Goal: Task Accomplishment & Management: Manage account settings

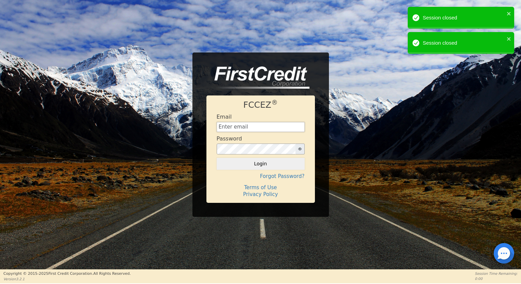
click at [235, 122] on input "text" at bounding box center [261, 127] width 88 height 10
type input "financing@showthebow.info"
click at [267, 158] on button "Login" at bounding box center [261, 164] width 88 height 12
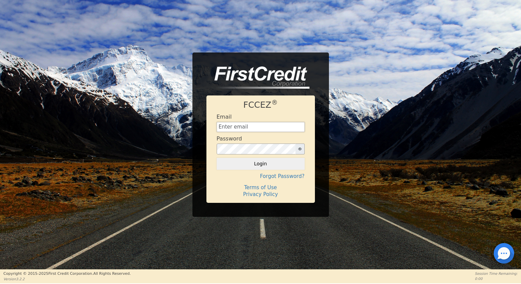
click at [259, 127] on input "text" at bounding box center [261, 127] width 88 height 10
type input "financing@showthebow.info"
click at [264, 165] on button "Login" at bounding box center [261, 164] width 88 height 12
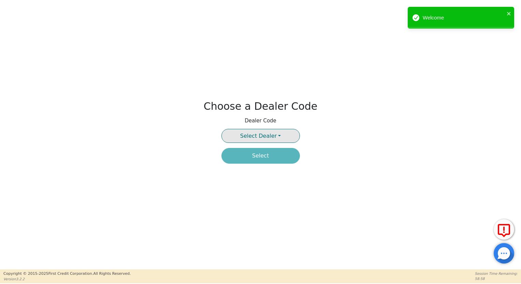
click at [259, 138] on span "Select Dealer" at bounding box center [258, 136] width 36 height 6
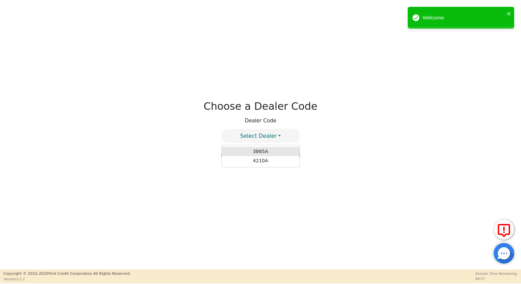
click at [262, 155] on link "3865A" at bounding box center [261, 151] width 78 height 9
click at [256, 156] on button "Select" at bounding box center [260, 156] width 78 height 16
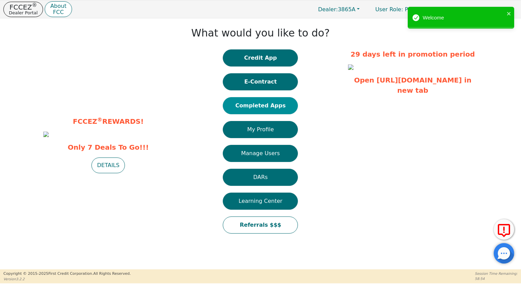
click at [250, 104] on button "Completed Apps" at bounding box center [260, 105] width 75 height 17
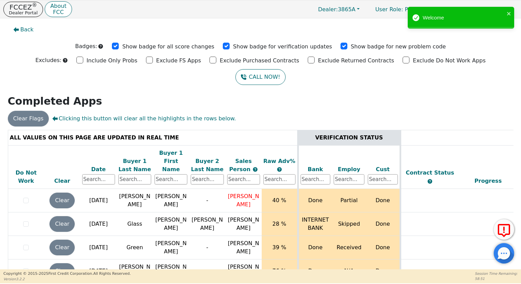
click at [94, 165] on div "Date" at bounding box center [98, 169] width 33 height 8
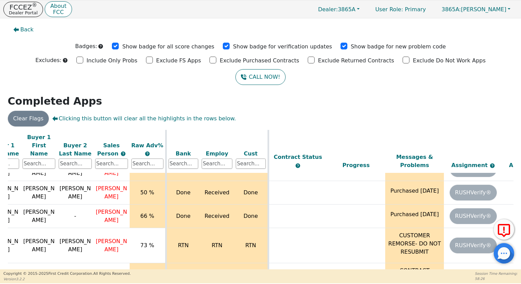
scroll to position [0, 132]
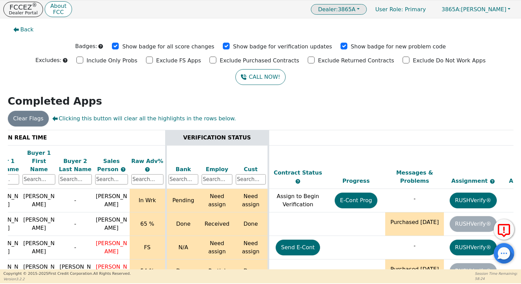
click at [355, 9] on span "Dealer: 3865A" at bounding box center [337, 9] width 38 height 6
click at [364, 33] on link "4210A" at bounding box center [339, 32] width 54 height 9
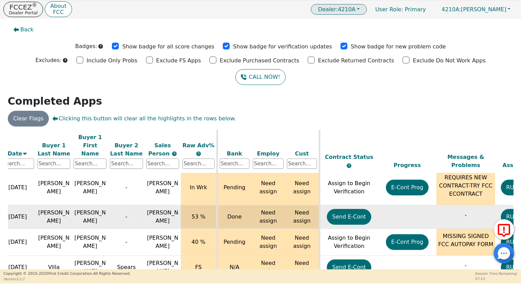
scroll to position [42, 0]
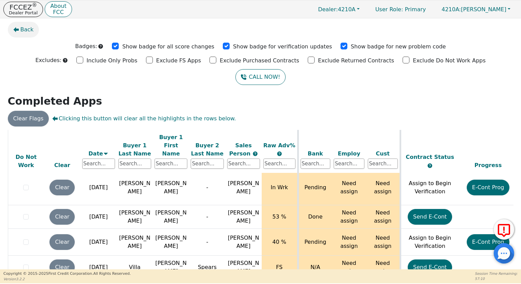
click at [24, 27] on span "Back" at bounding box center [26, 30] width 13 height 8
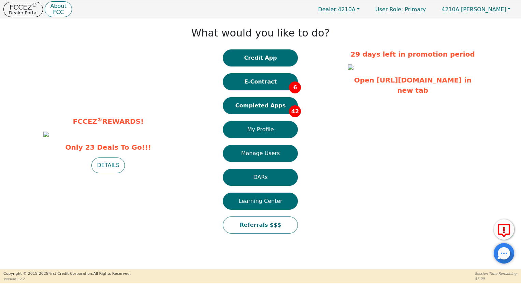
click at [256, 80] on button "E-Contract 6" at bounding box center [260, 81] width 75 height 17
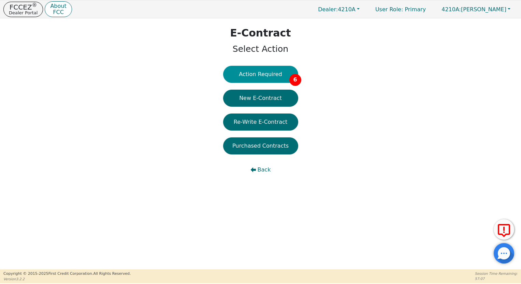
click at [273, 75] on button "Action Required 6" at bounding box center [260, 74] width 75 height 17
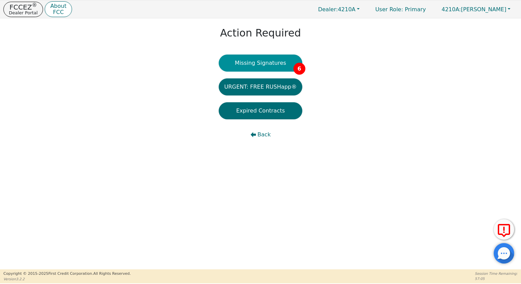
click at [278, 67] on button "Missing Signatures 6" at bounding box center [261, 63] width 84 height 17
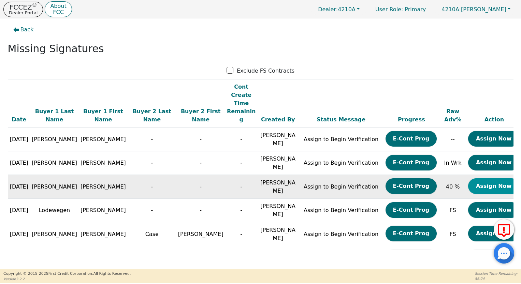
click at [487, 178] on button "Assign Now" at bounding box center [493, 186] width 51 height 16
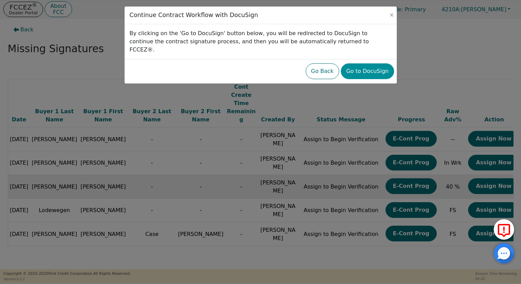
click at [359, 63] on button "Go to DocuSign" at bounding box center [367, 71] width 53 height 16
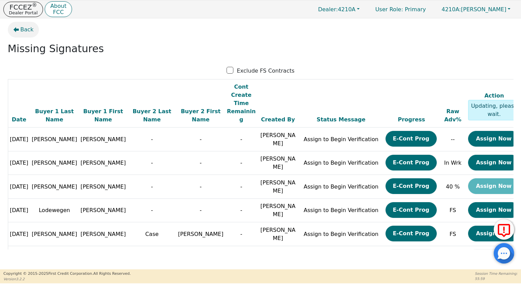
click at [21, 27] on span "Back" at bounding box center [26, 30] width 13 height 8
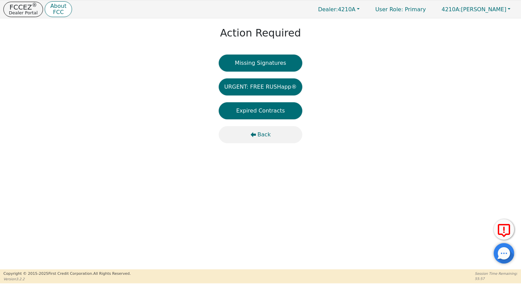
click at [258, 141] on button "Back" at bounding box center [261, 134] width 84 height 17
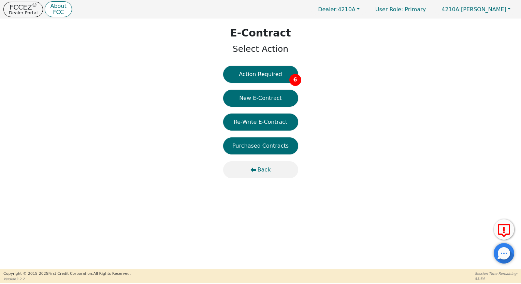
click at [261, 166] on span "Back" at bounding box center [264, 170] width 13 height 8
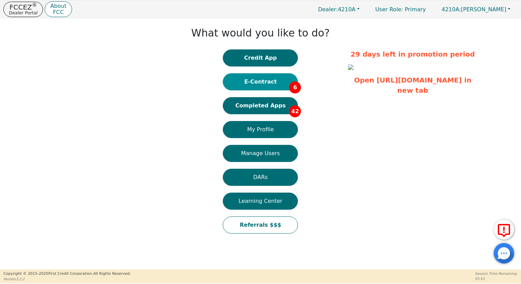
click at [265, 81] on button "E-Contract 6" at bounding box center [260, 81] width 75 height 17
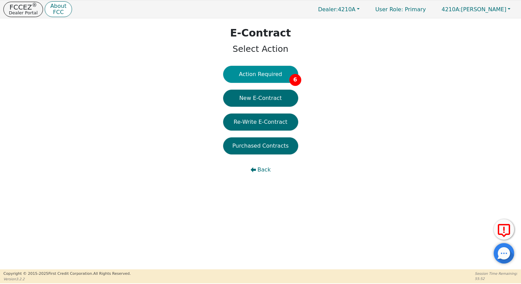
click at [267, 77] on button "Action Required 6" at bounding box center [260, 74] width 75 height 17
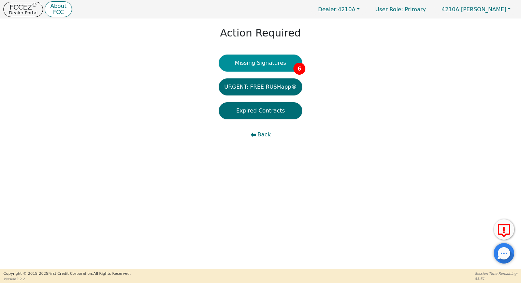
click at [275, 65] on button "Missing Signatures 6" at bounding box center [261, 63] width 84 height 17
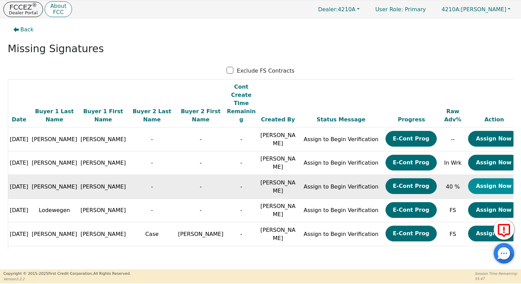
click at [477, 178] on button "Assign Now" at bounding box center [493, 186] width 51 height 16
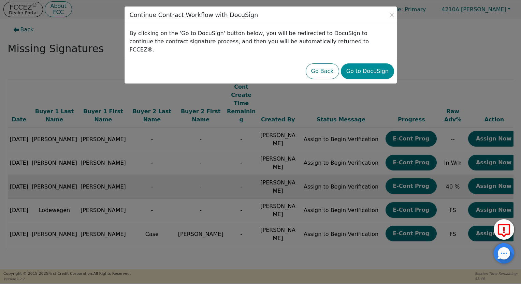
click at [371, 64] on button "Go to DocuSign" at bounding box center [367, 71] width 53 height 16
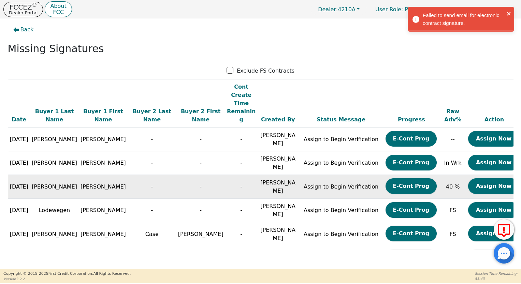
click at [509, 13] on icon "close" at bounding box center [508, 13] width 3 height 3
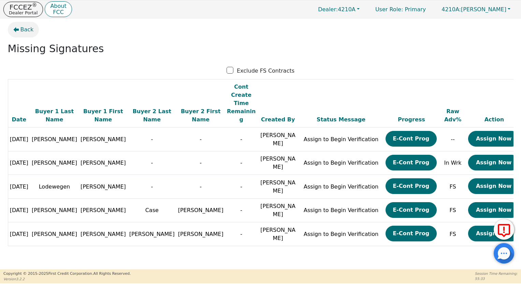
click at [29, 31] on span "Back" at bounding box center [26, 30] width 13 height 8
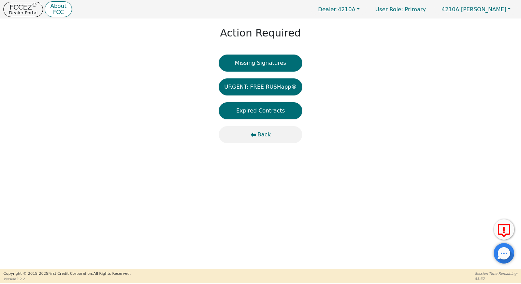
click at [261, 135] on span "Back" at bounding box center [264, 135] width 13 height 8
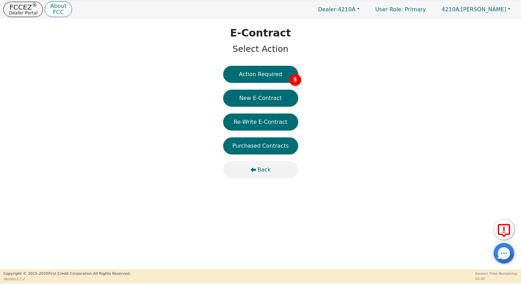
click at [271, 170] on button "Back" at bounding box center [260, 169] width 75 height 17
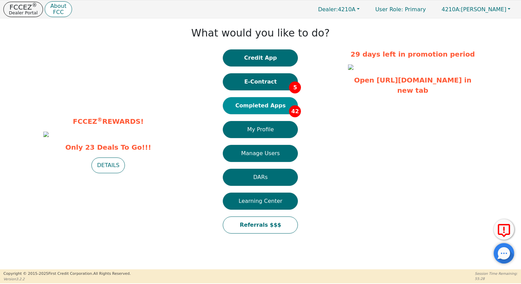
click at [265, 107] on button "Completed Apps 42" at bounding box center [260, 105] width 75 height 17
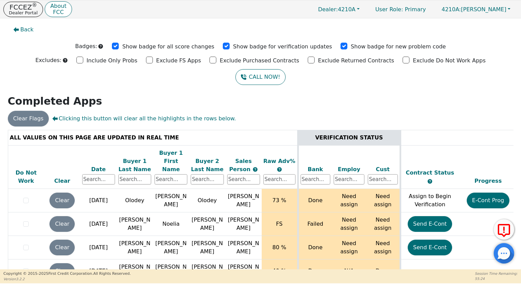
click at [101, 165] on div "Date" at bounding box center [98, 169] width 33 height 8
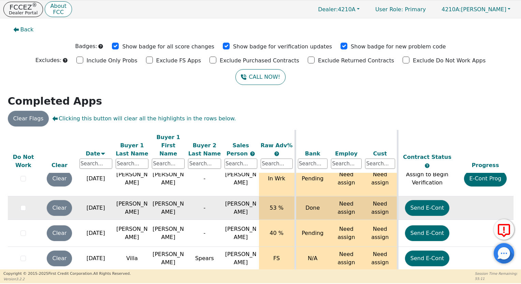
scroll to position [51, 0]
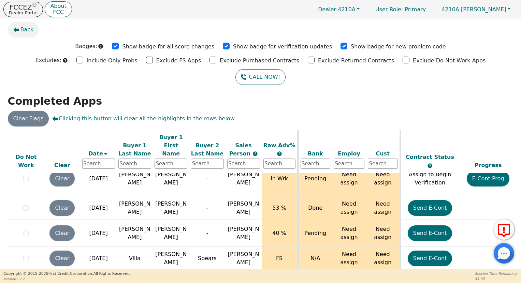
click at [22, 28] on span "Back" at bounding box center [26, 30] width 13 height 8
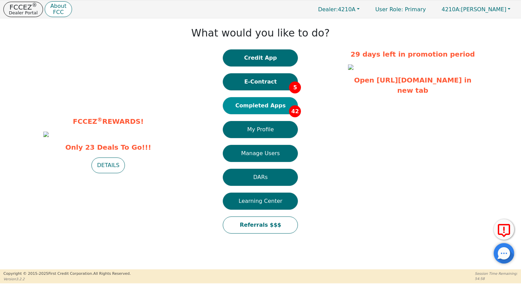
click at [258, 106] on button "Completed Apps 42" at bounding box center [260, 105] width 75 height 17
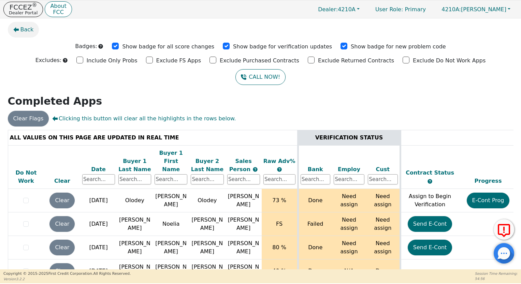
click at [29, 30] on span "Back" at bounding box center [26, 30] width 13 height 8
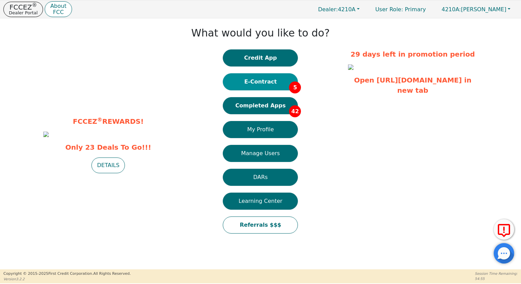
click at [251, 85] on button "E-Contract 5" at bounding box center [260, 81] width 75 height 17
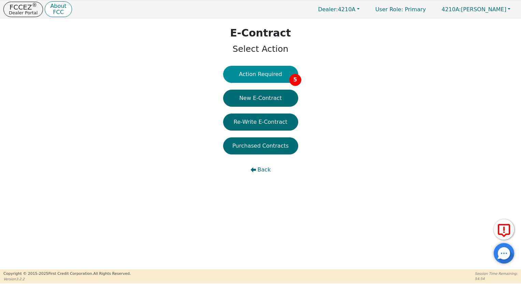
click at [263, 77] on button "Action Required 5" at bounding box center [260, 74] width 75 height 17
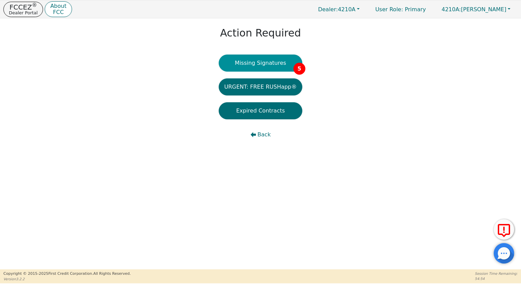
click at [260, 65] on button "Missing Signatures 5" at bounding box center [261, 63] width 84 height 17
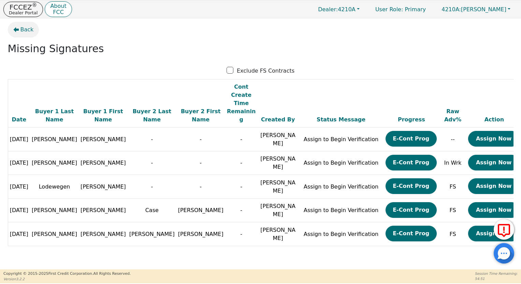
click at [25, 28] on span "Back" at bounding box center [26, 30] width 13 height 8
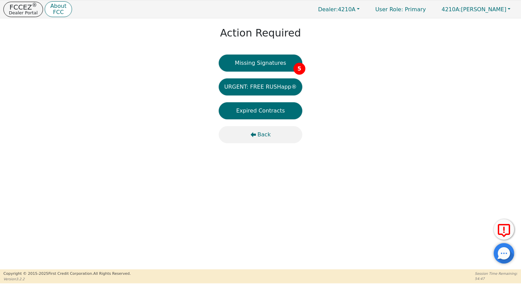
click at [255, 136] on icon "button" at bounding box center [252, 134] width 5 height 5
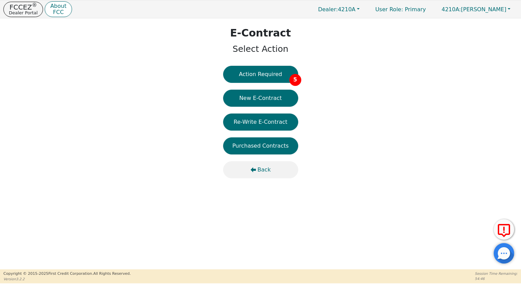
click at [259, 169] on span "Back" at bounding box center [264, 170] width 13 height 8
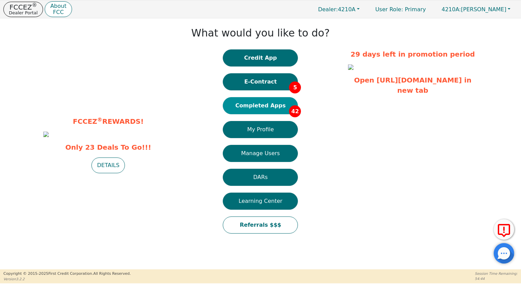
click at [274, 104] on button "Completed Apps 42" at bounding box center [260, 105] width 75 height 17
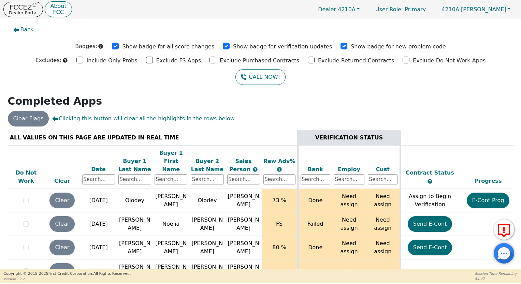
click at [99, 165] on div "Date" at bounding box center [98, 169] width 33 height 8
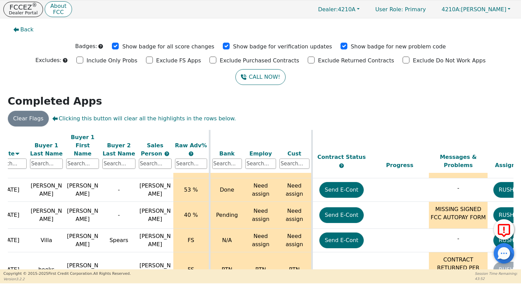
scroll to position [69, 88]
